Goal: Task Accomplishment & Management: Complete application form

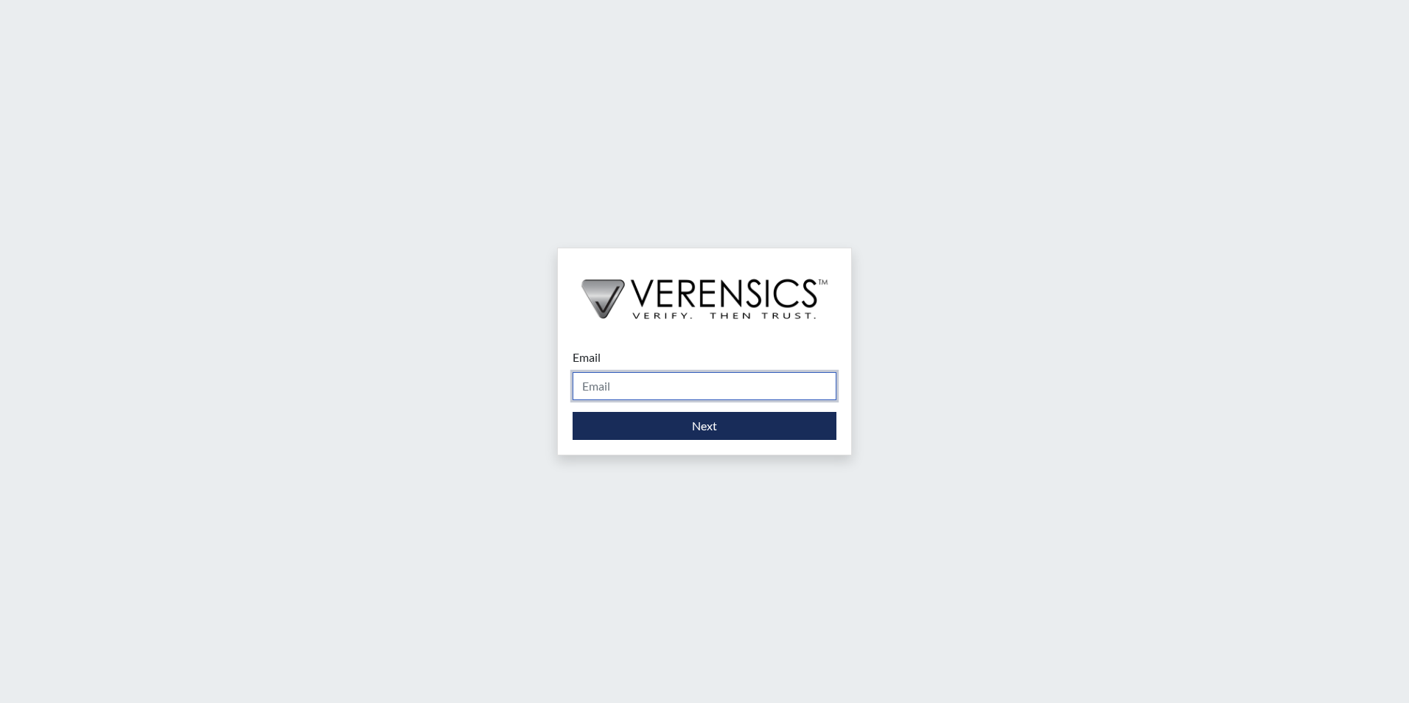
click at [628, 388] on input "Email" at bounding box center [705, 386] width 264 height 28
type input "[PERSON_NAME][EMAIL_ADDRESS][PERSON_NAME][DOMAIN_NAME]"
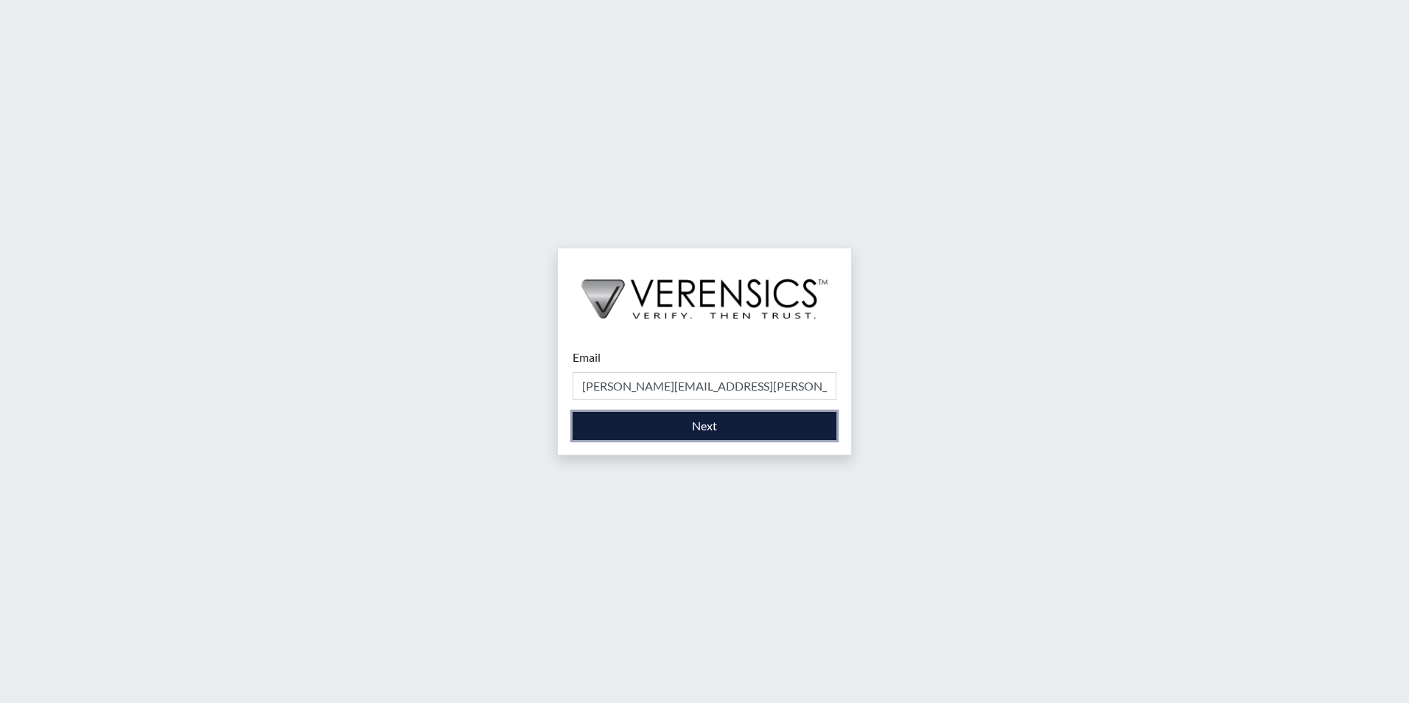
click at [644, 431] on button "Next" at bounding box center [705, 426] width 264 height 28
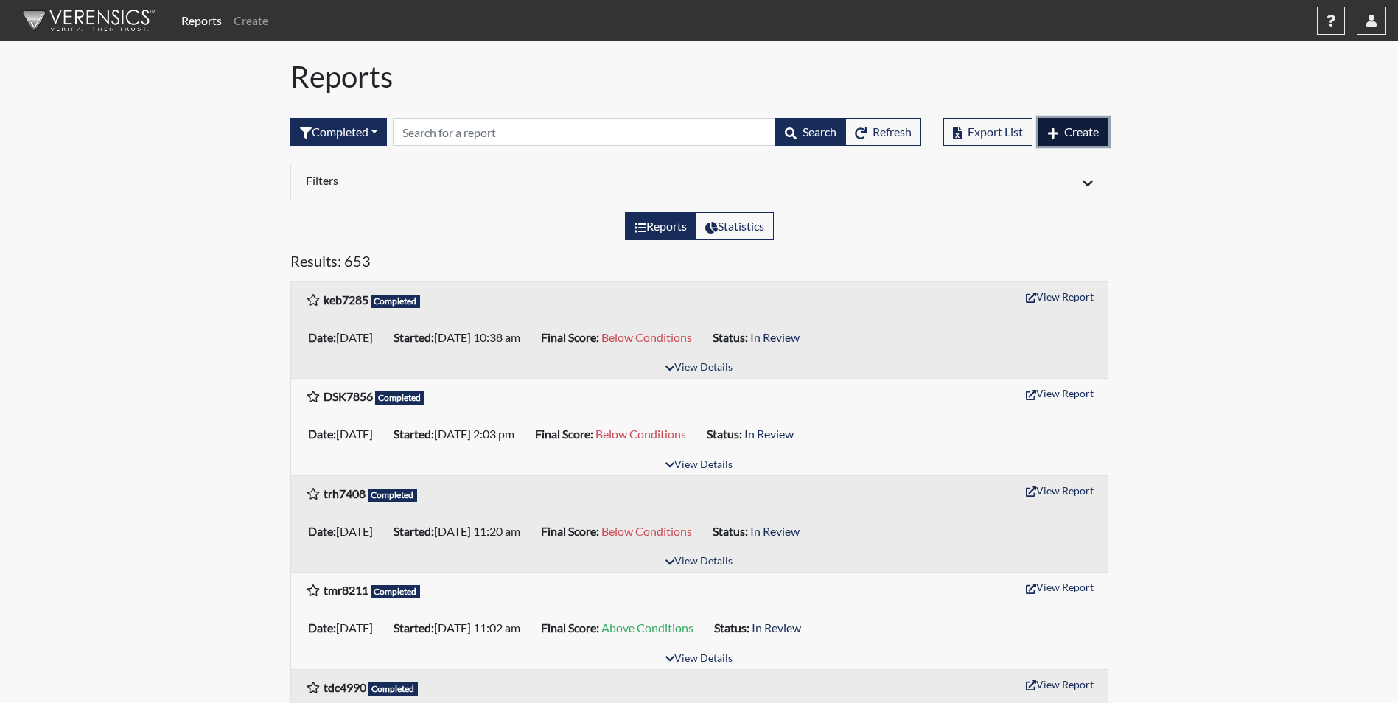
click at [1088, 142] on button "Create" at bounding box center [1074, 132] width 70 height 28
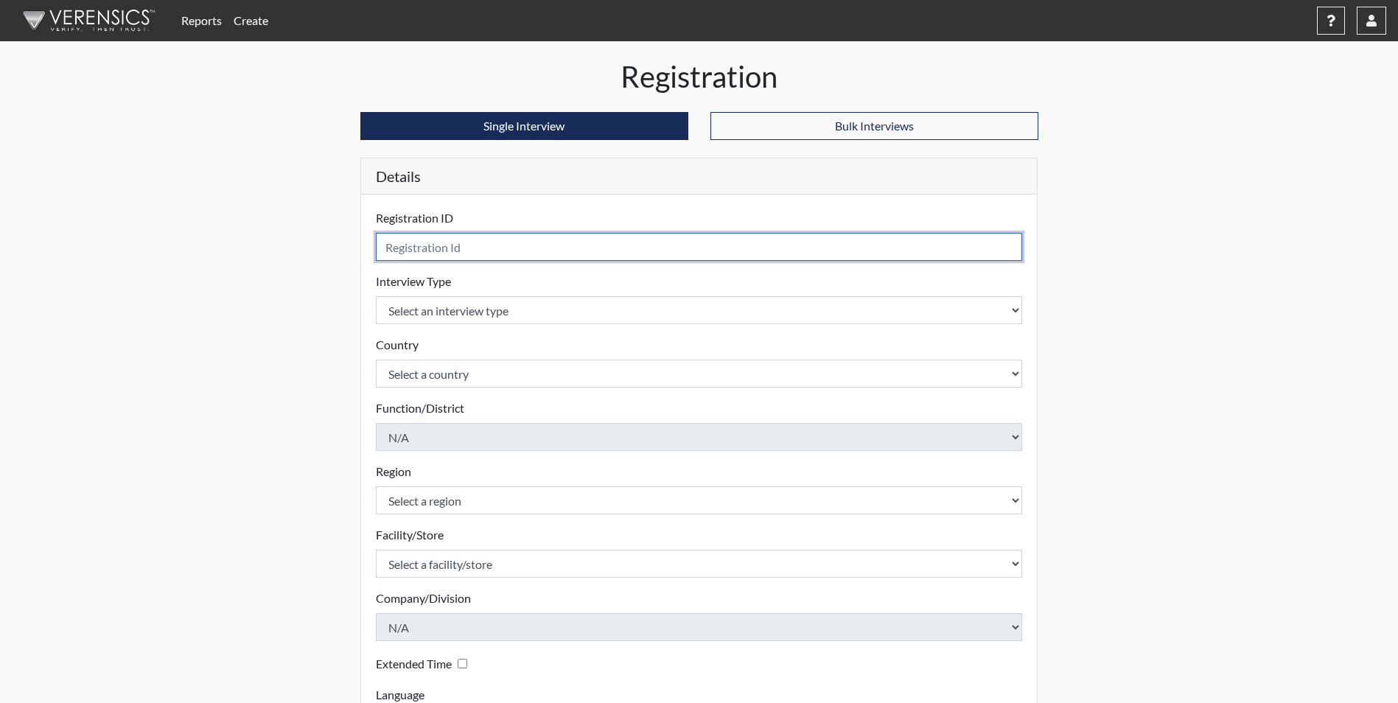
click at [651, 248] on input "text" at bounding box center [699, 247] width 647 height 28
type input "cms0649"
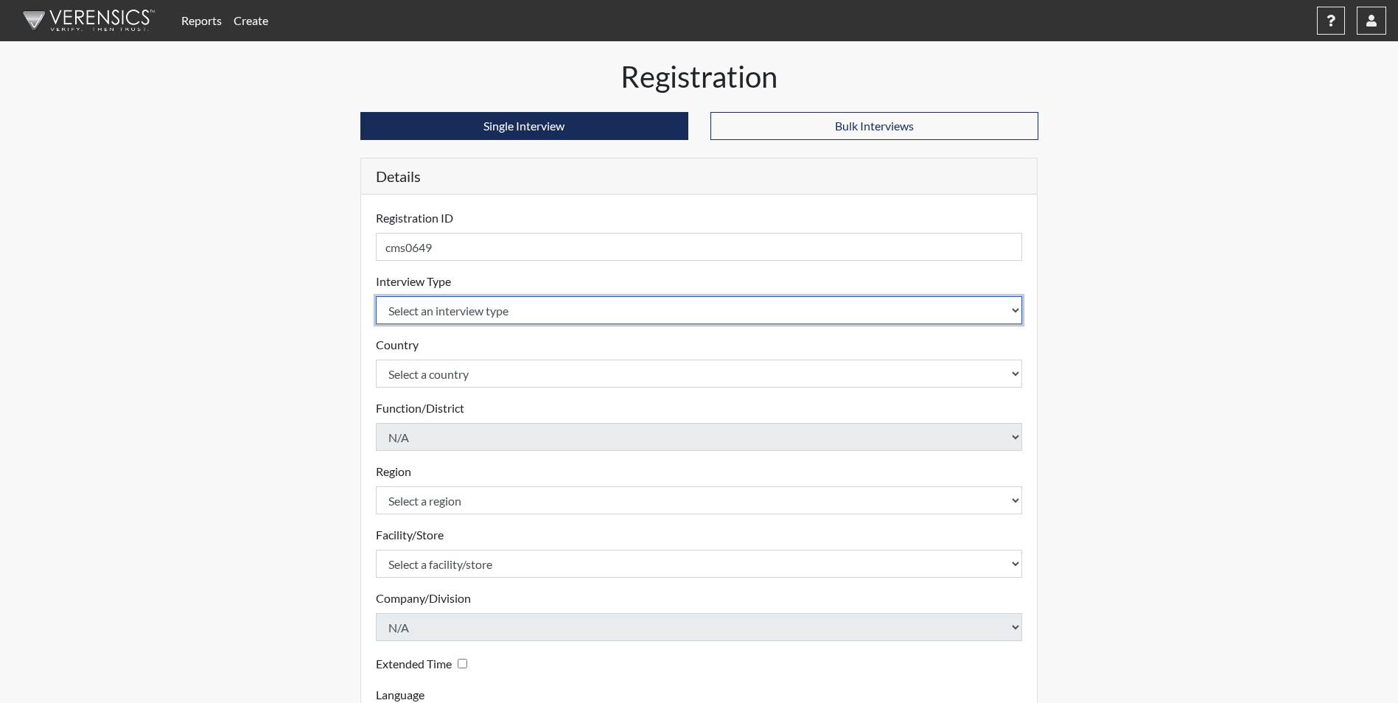
click at [607, 313] on select "Select an interview type Corrections Pre-Employment" at bounding box center [699, 310] width 647 height 28
select select "ff733e93-e1bf-11ea-9c9f-0eff0cf7eb8f"
click at [376, 296] on select "Select an interview type Corrections Pre-Employment" at bounding box center [699, 310] width 647 height 28
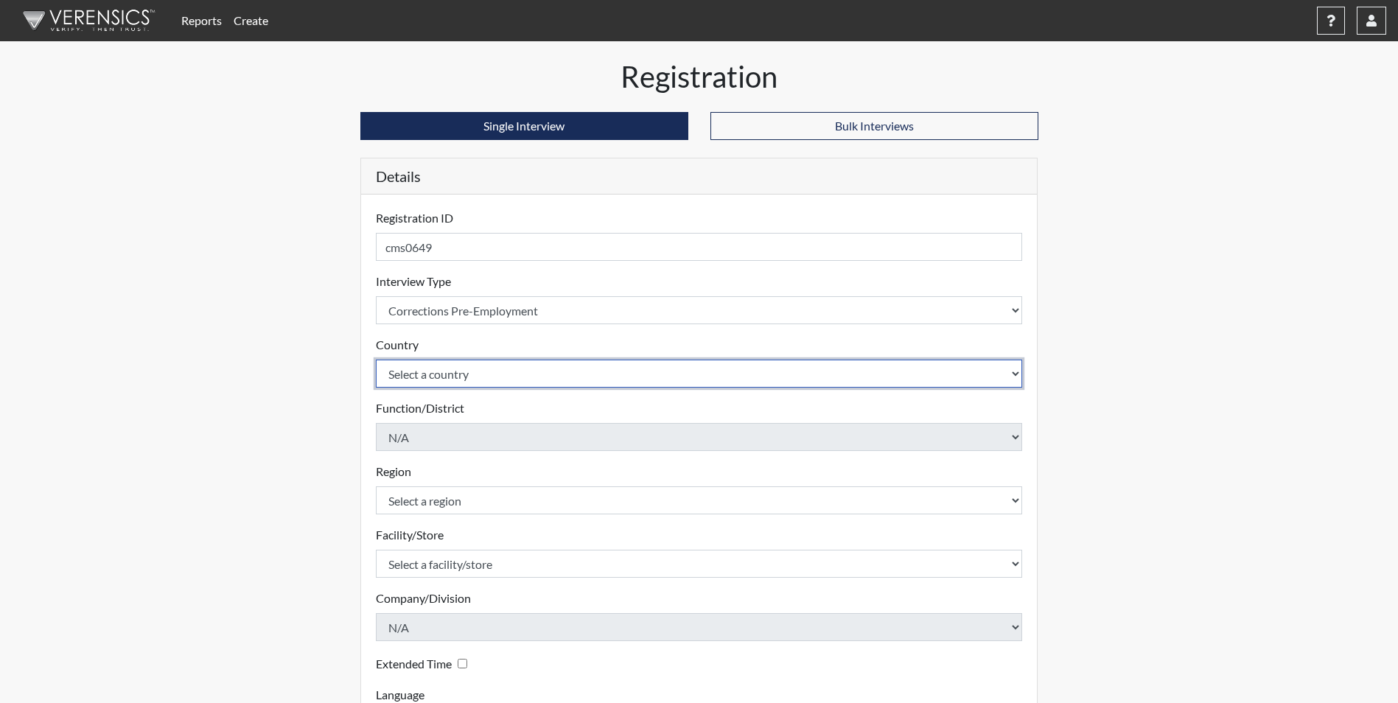
click at [602, 369] on select "Select a country [GEOGRAPHIC_DATA] [GEOGRAPHIC_DATA]" at bounding box center [699, 374] width 647 height 28
select select "united-states-of-[GEOGRAPHIC_DATA]"
click at [376, 360] on select "Select a country [GEOGRAPHIC_DATA] [GEOGRAPHIC_DATA]" at bounding box center [699, 374] width 647 height 28
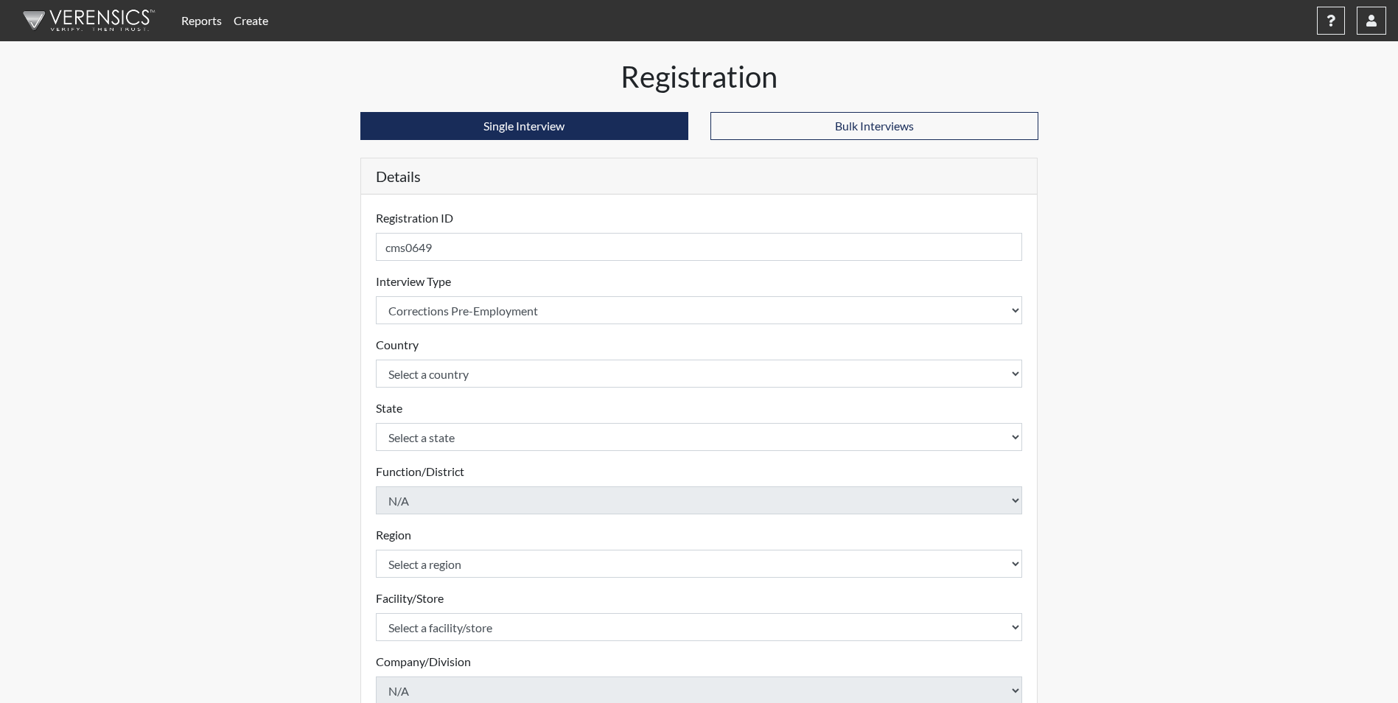
click at [611, 457] on form "Registration ID cms0649 Please provide a registration ID. Interview Type Select…" at bounding box center [699, 505] width 647 height 592
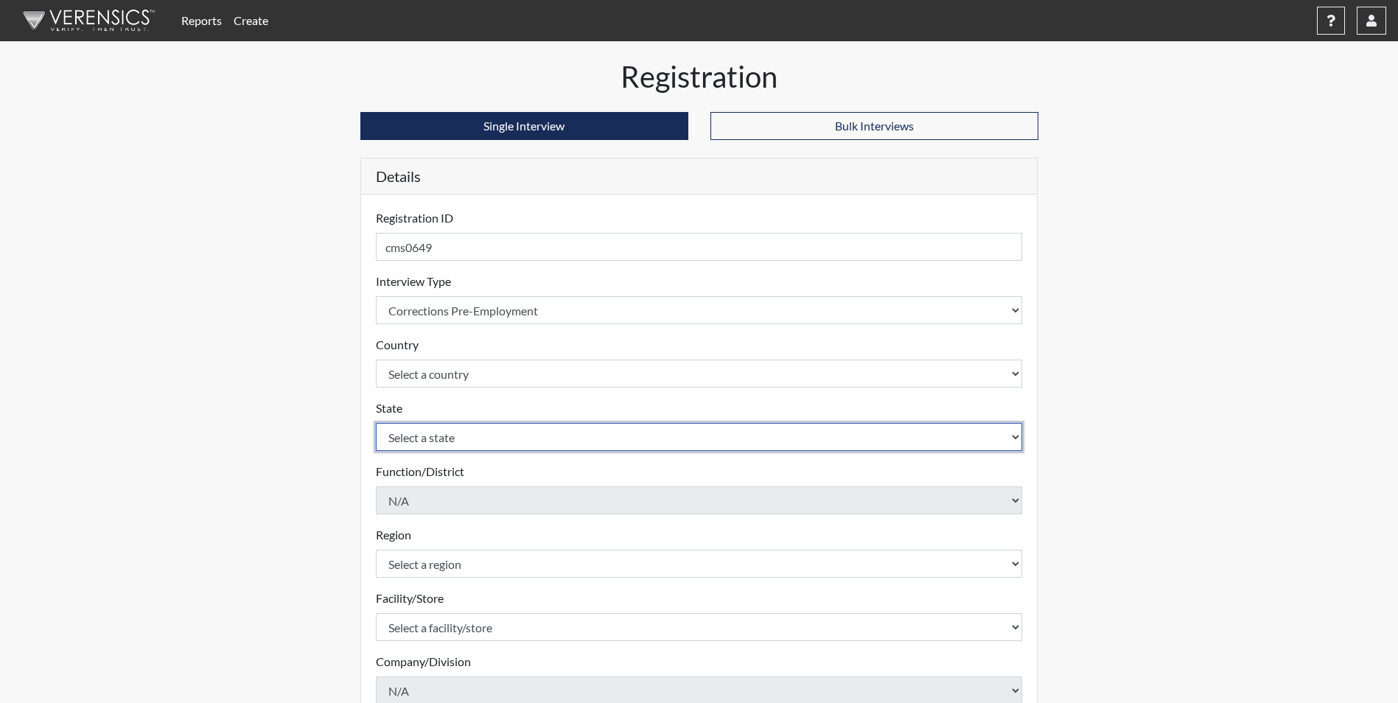
click at [613, 443] on select "Select a state [US_STATE] [US_STATE] [US_STATE] [US_STATE] [US_STATE] [US_STATE…" at bounding box center [699, 437] width 647 height 28
select select "GA"
click at [376, 423] on select "Select a state [US_STATE] [US_STATE] [US_STATE] [US_STATE] [US_STATE] [US_STATE…" at bounding box center [699, 437] width 647 height 28
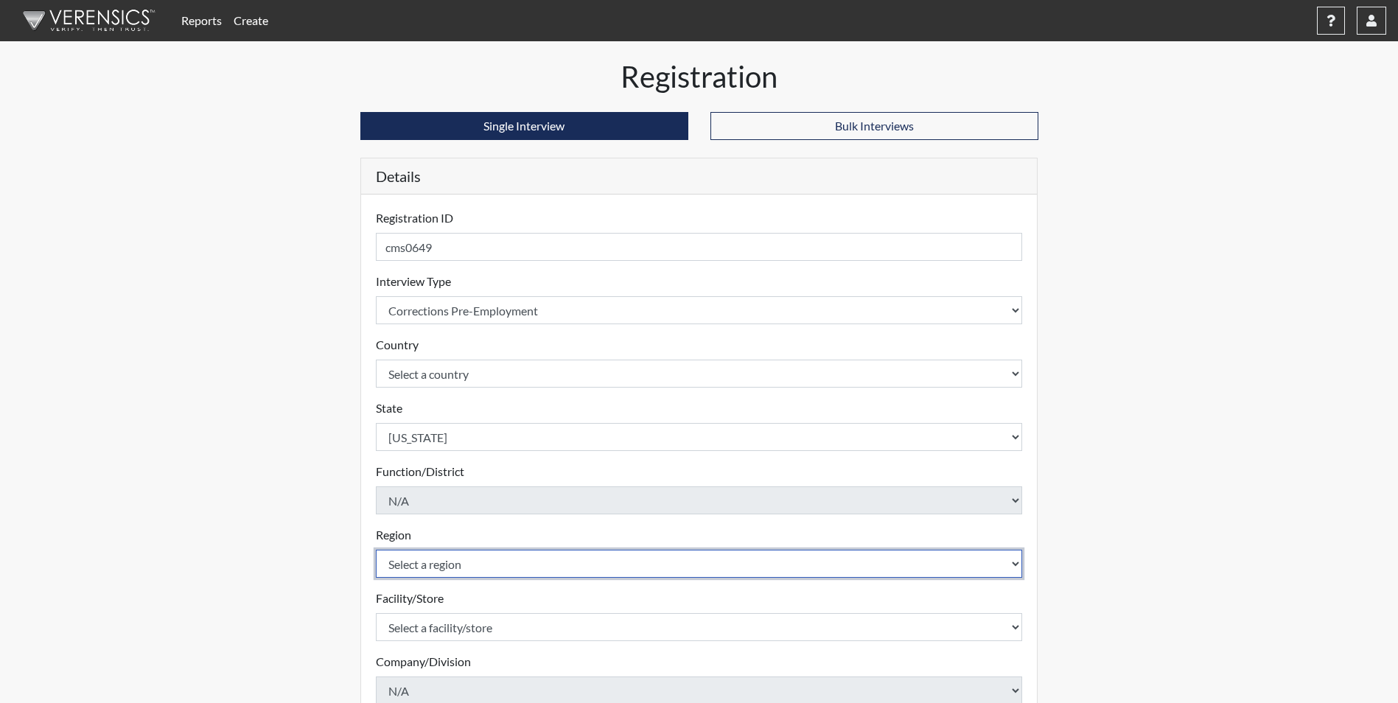
click at [486, 560] on select "Select a region [GEOGRAPHIC_DATA]" at bounding box center [699, 564] width 647 height 28
select select "51976826-f18e-4b67-8d3b-b0a0fa2f97ff"
click at [376, 550] on select "Select a region [GEOGRAPHIC_DATA]" at bounding box center [699, 564] width 647 height 28
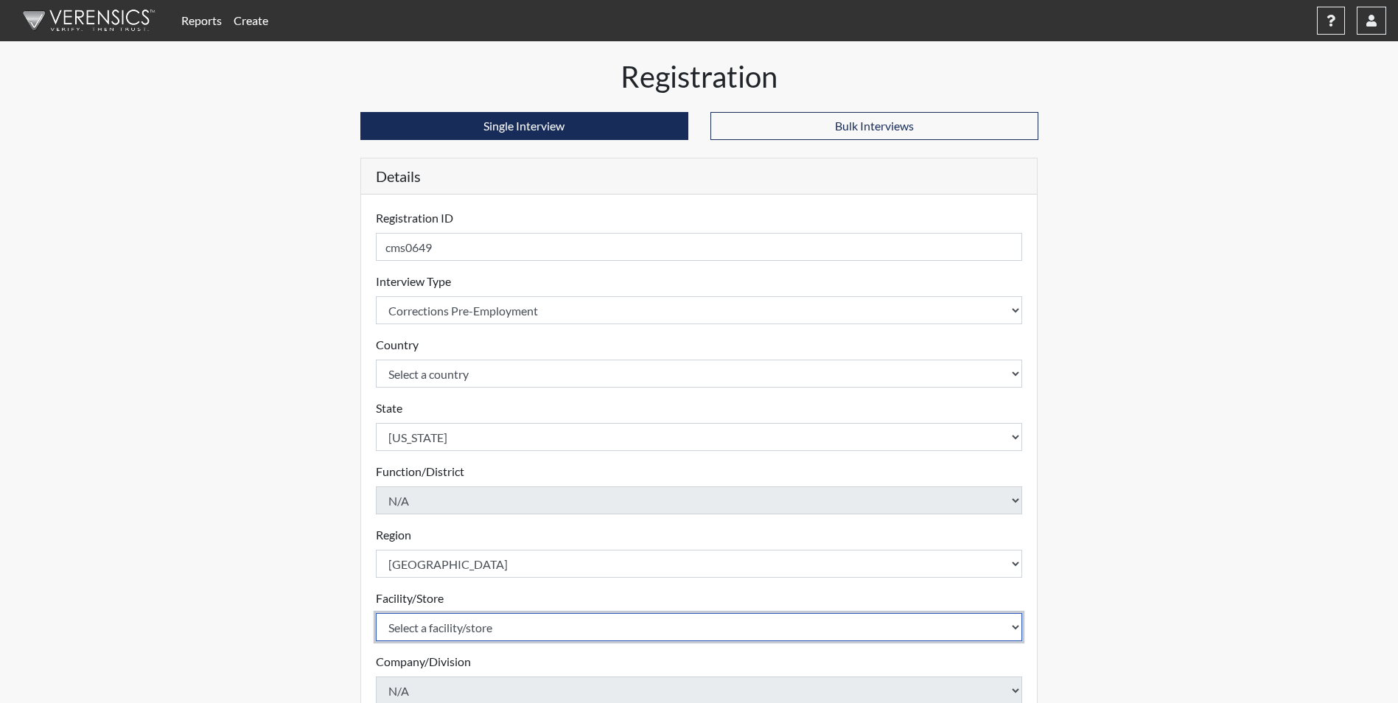
click at [473, 630] on select "Select a facility/store [PERSON_NAME] [PERSON_NAME] PSATC" at bounding box center [699, 627] width 647 height 28
select select "2bf4b575-5263-4093-9a0c-a4d6e4f1d94a"
click at [376, 613] on select "Select a facility/store [PERSON_NAME] [PERSON_NAME] PSATC" at bounding box center [699, 627] width 647 height 28
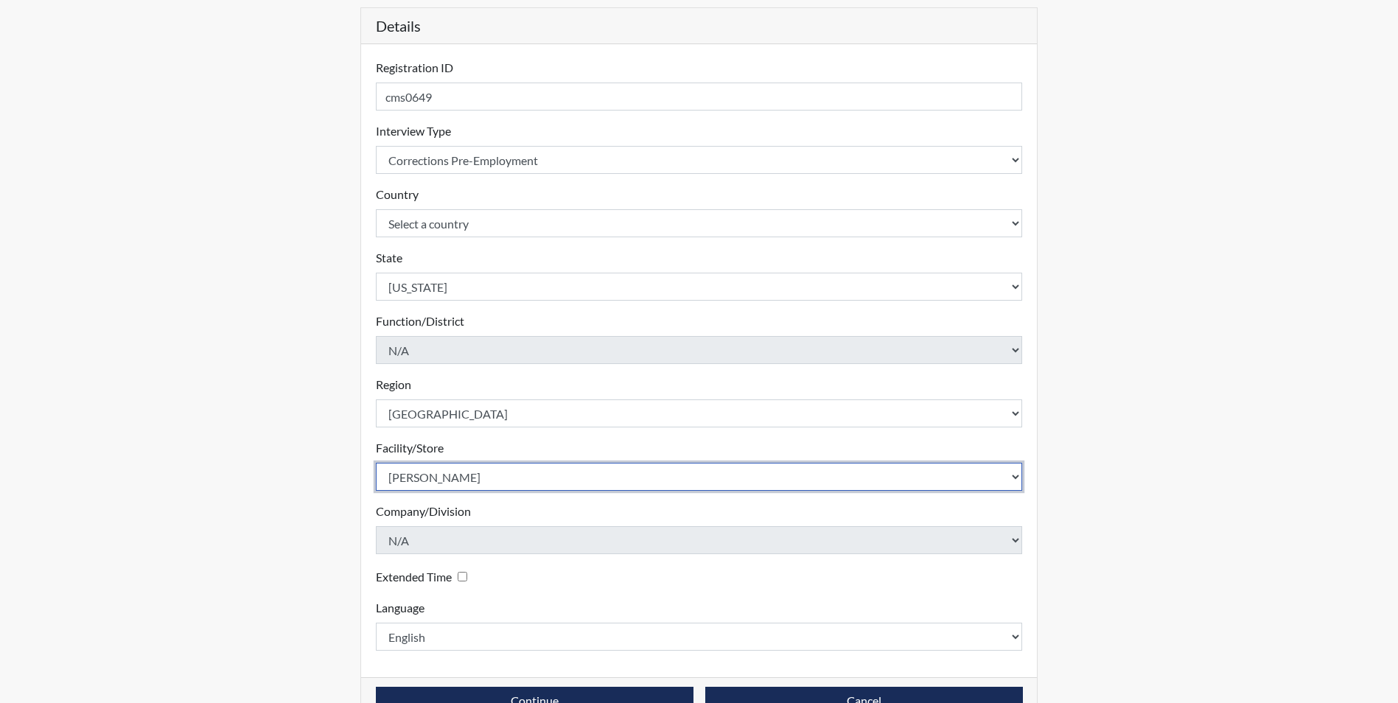
scroll to position [189, 0]
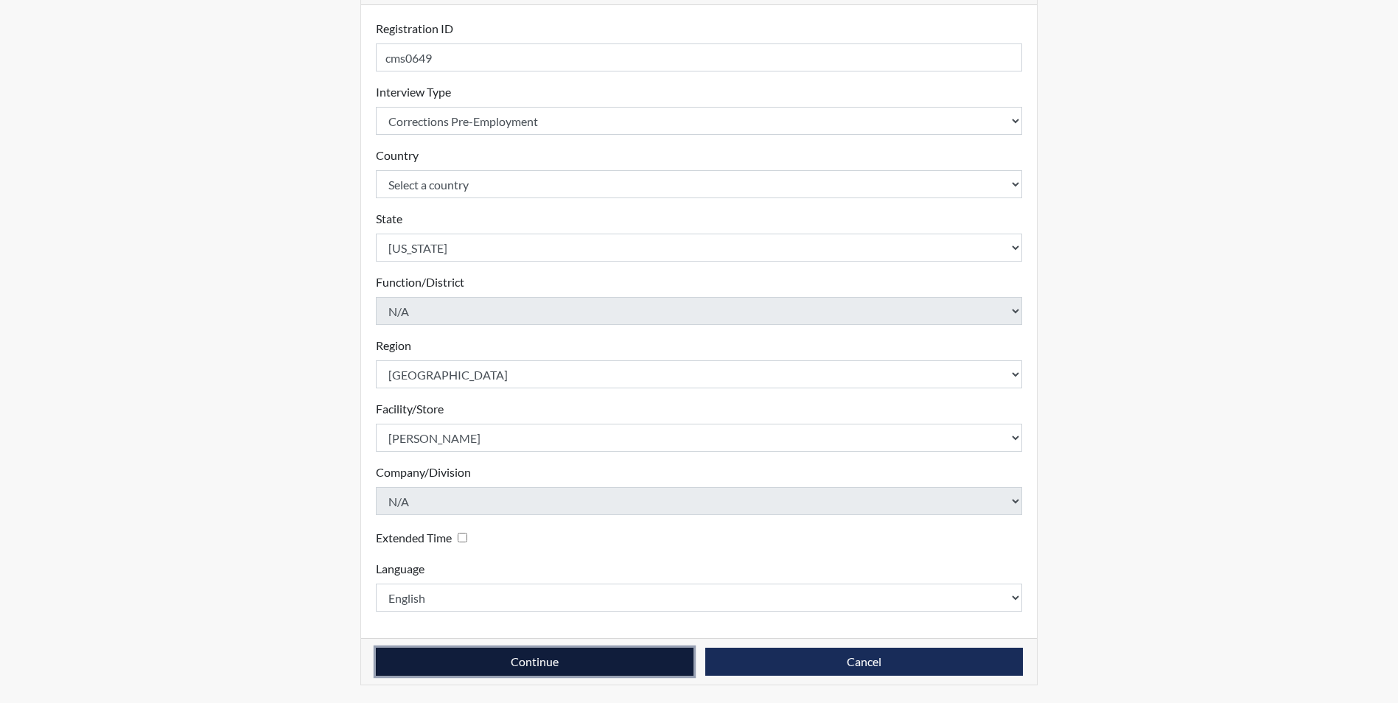
click at [520, 661] on button "Continue" at bounding box center [535, 662] width 318 height 28
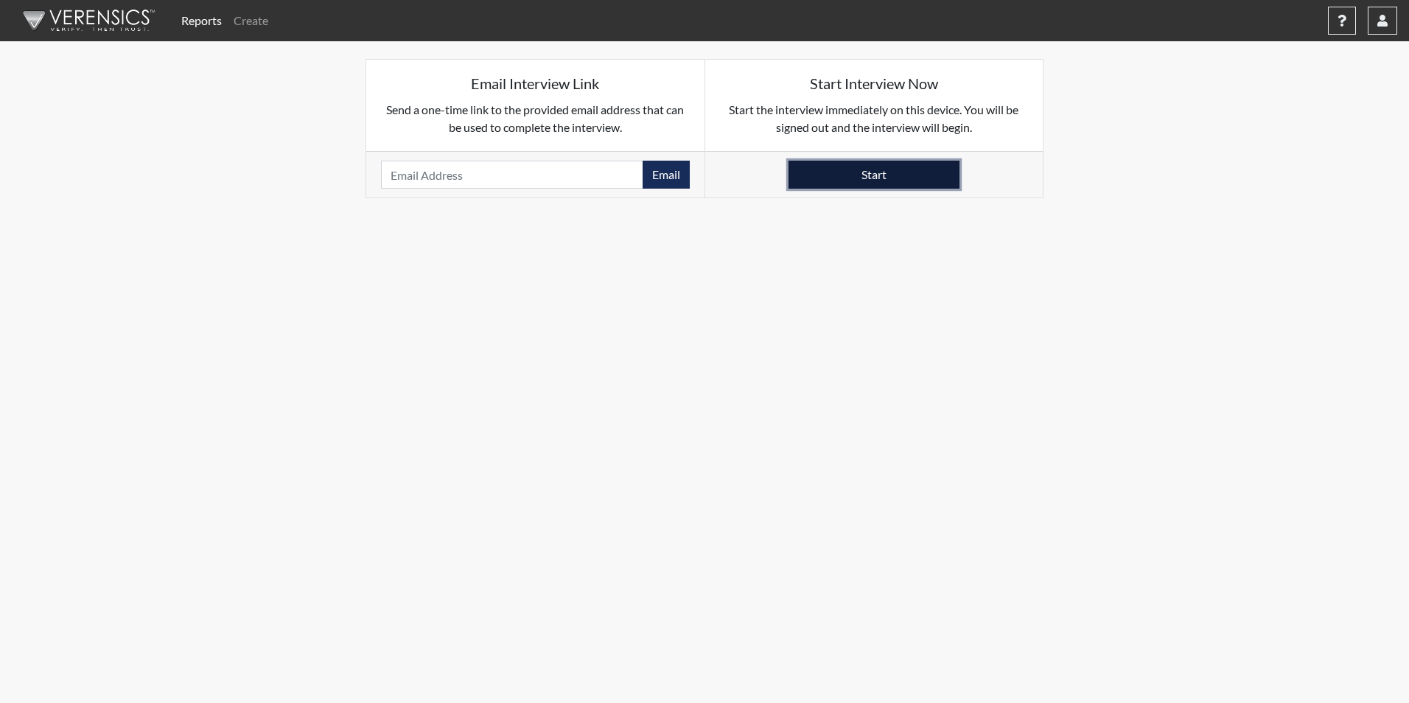
click at [806, 181] on button "Start" at bounding box center [874, 175] width 171 height 28
